Goal: Information Seeking & Learning: Find specific page/section

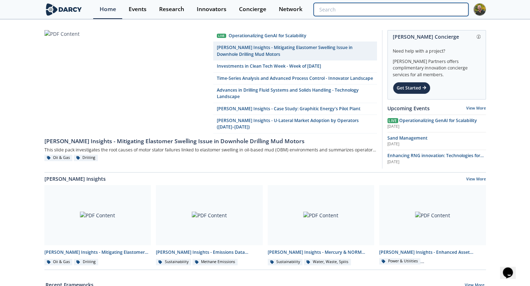
click at [421, 10] on input "search" at bounding box center [391, 9] width 154 height 13
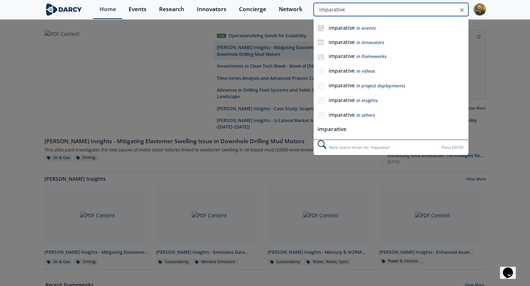
type input "imparative"
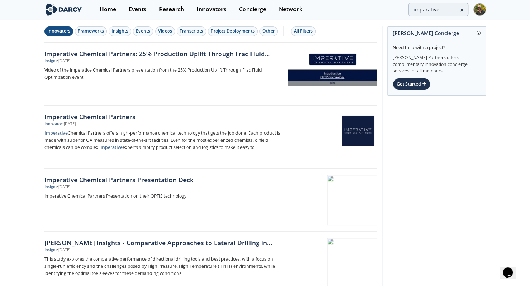
click at [60, 28] on div "Innovators" at bounding box center [58, 31] width 23 height 6
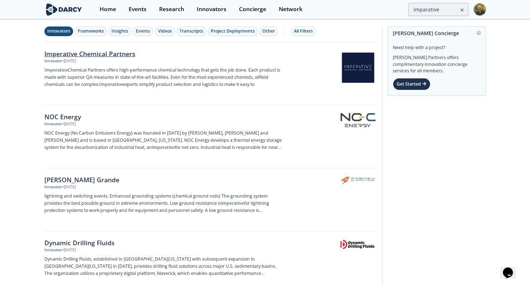
click at [71, 51] on div "Imperative Chemical Partners" at bounding box center [162, 53] width 237 height 9
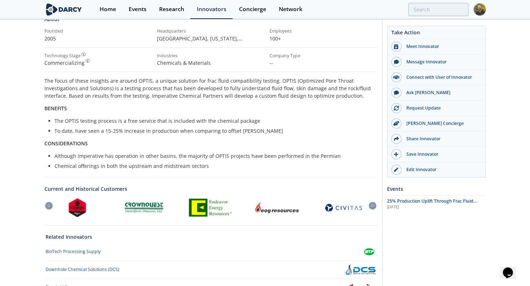
scroll to position [105, 0]
click at [372, 206] on icon at bounding box center [373, 205] width 3 height 3
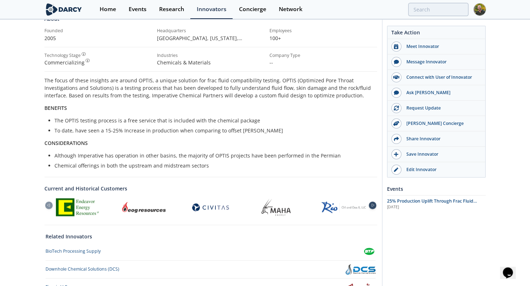
click at [372, 206] on icon at bounding box center [373, 205] width 3 height 3
click at [47, 204] on icon at bounding box center [48, 205] width 9 height 3
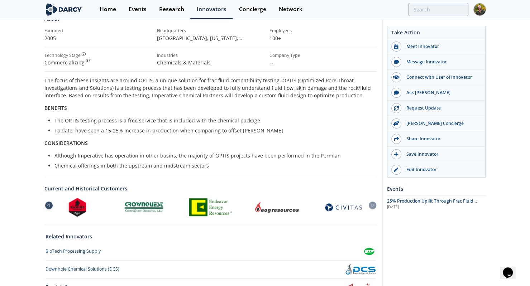
click at [47, 204] on icon at bounding box center [48, 205] width 9 height 3
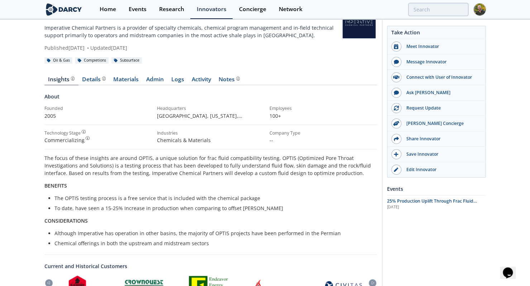
scroll to position [0, 0]
